Goal: Navigation & Orientation: Find specific page/section

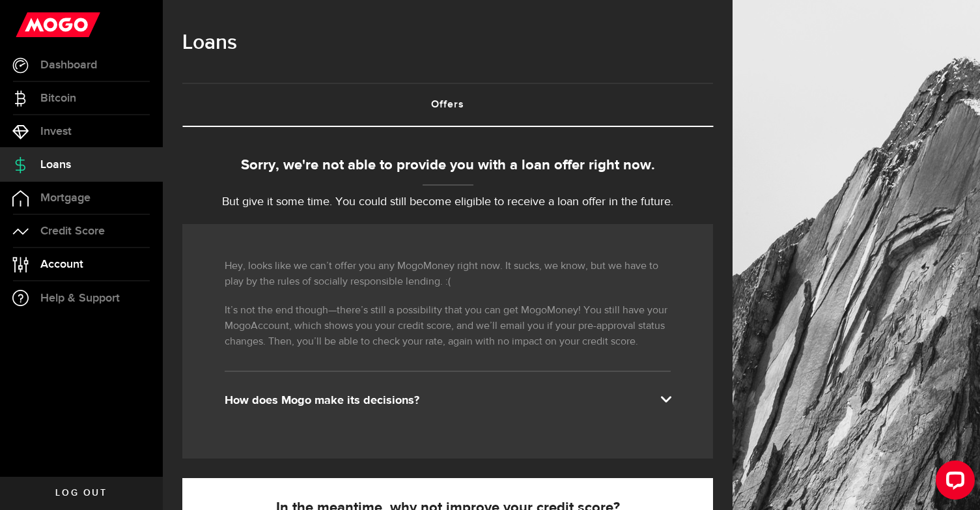
click at [42, 261] on span "Account" at bounding box center [61, 265] width 43 height 12
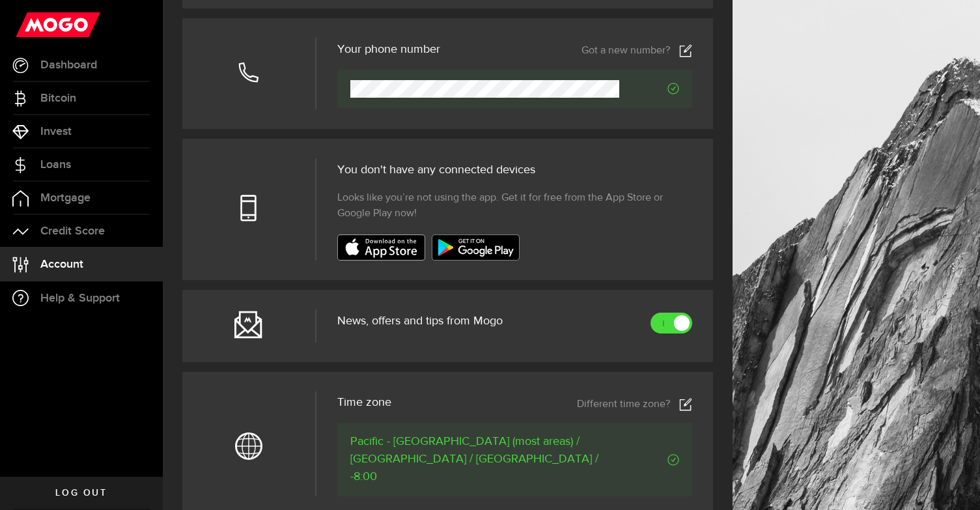
scroll to position [611, 0]
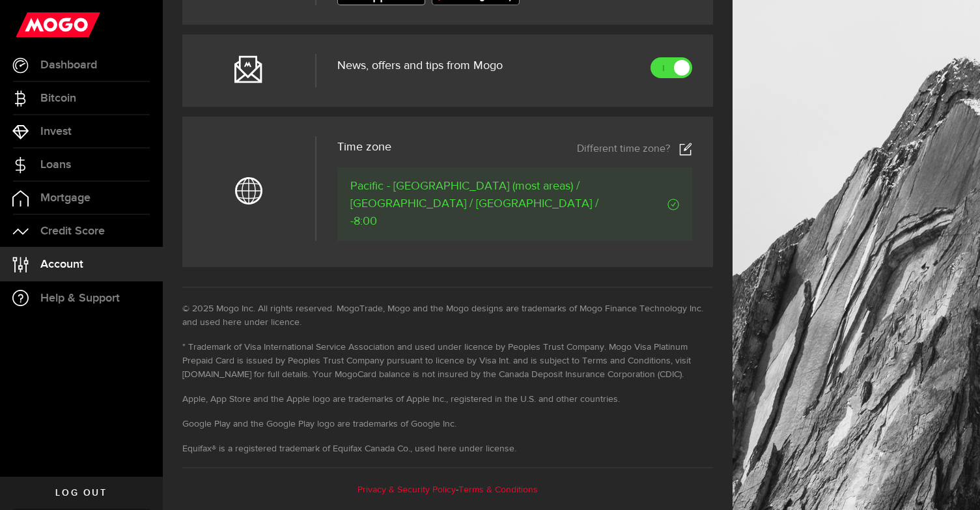
click at [567, 361] on li "* Trademark of Visa International Service Association and used under licence by…" at bounding box center [447, 361] width 531 height 41
click at [92, 290] on link "Help & Support" at bounding box center [81, 297] width 163 height 33
click at [66, 154] on link "Loans" at bounding box center [81, 164] width 163 height 33
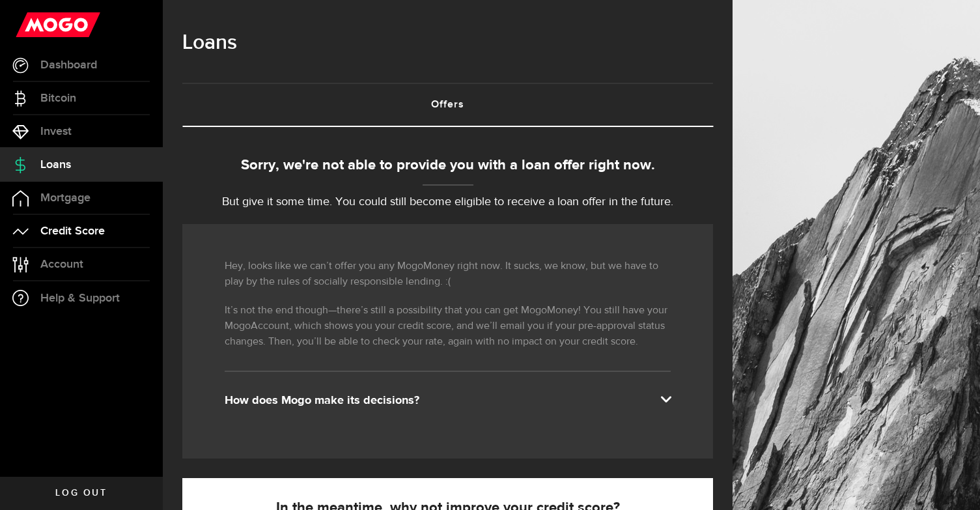
click at [79, 225] on span "Credit Score" at bounding box center [72, 231] width 64 height 12
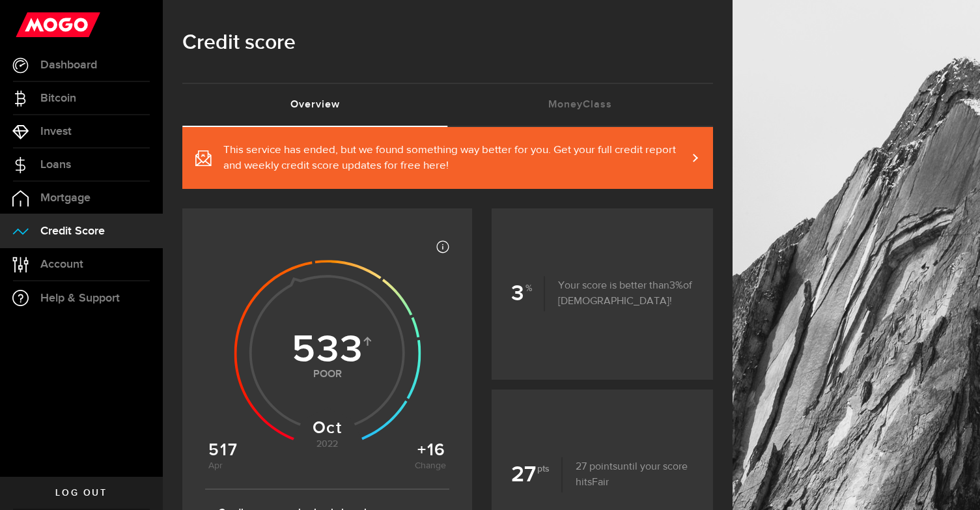
click at [462, 151] on span "This service has ended, but we found something way better for you. Get your ful…" at bounding box center [455, 158] width 464 height 31
